Goal: Task Accomplishment & Management: Manage account settings

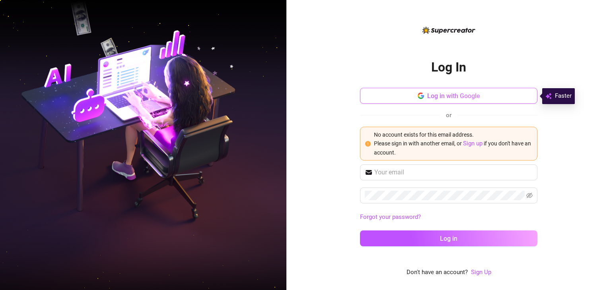
click at [440, 97] on span "Log in with Google" at bounding box center [453, 96] width 53 height 8
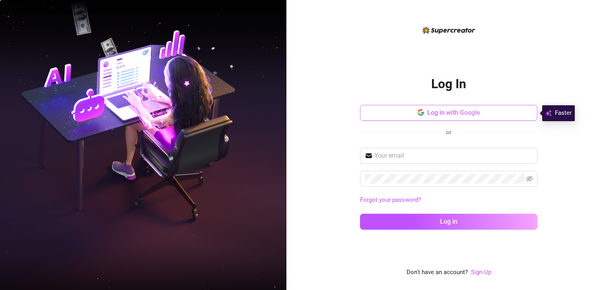
click at [398, 113] on button "Log in with Google" at bounding box center [448, 113] width 177 height 16
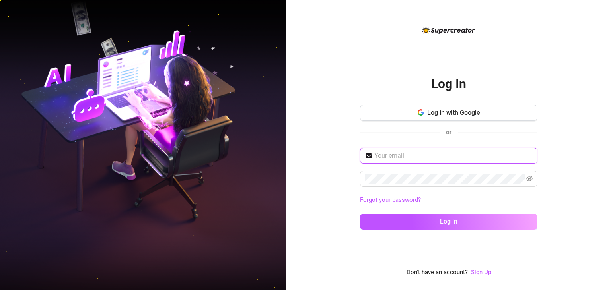
click at [410, 153] on input "text" at bounding box center [453, 156] width 158 height 10
paste input "[EMAIL_ADDRESS][DOMAIN_NAME]"
type input "[EMAIL_ADDRESS][DOMAIN_NAME]"
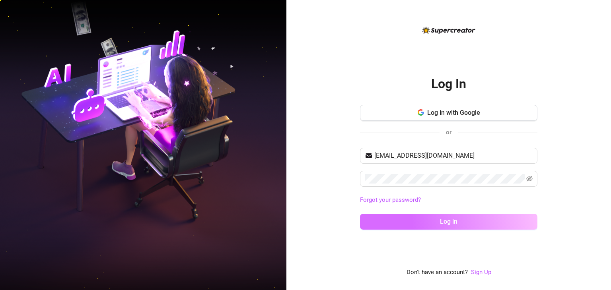
click at [391, 220] on button "Log in" at bounding box center [448, 222] width 177 height 16
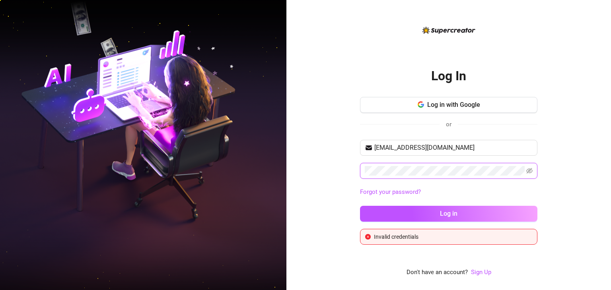
click at [360, 206] on button "Log in" at bounding box center [448, 214] width 177 height 16
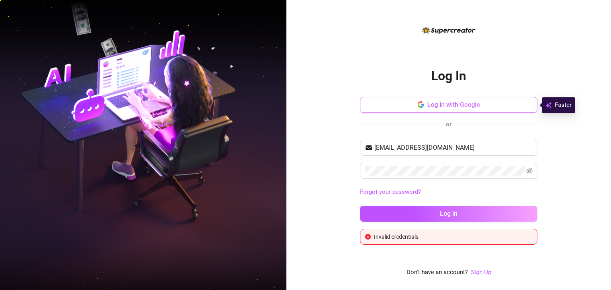
click at [419, 104] on icon "button" at bounding box center [420, 104] width 6 height 6
